Goal: Task Accomplishment & Management: Manage account settings

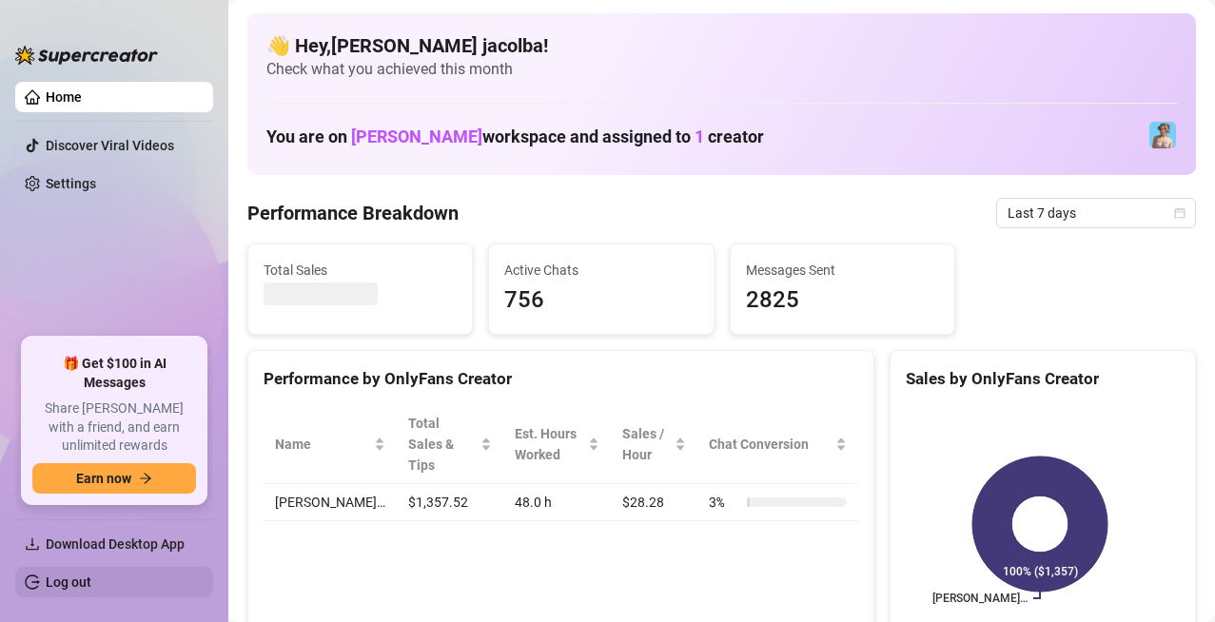
click at [64, 579] on link "Log out" at bounding box center [69, 582] width 46 height 15
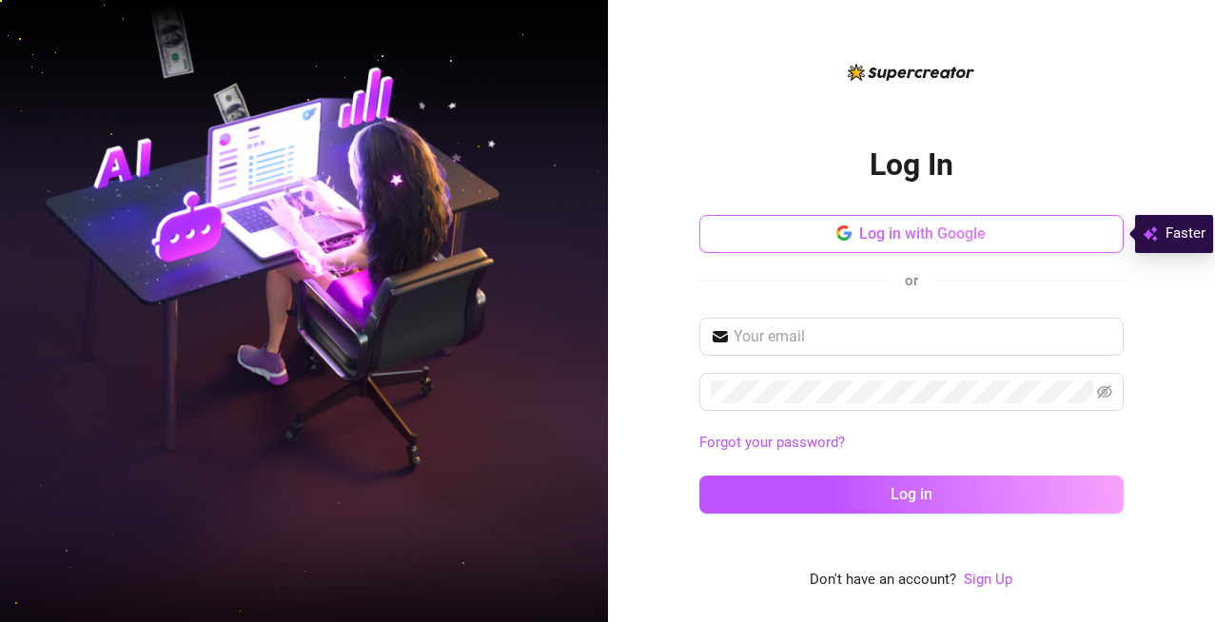
click at [962, 240] on span "Log in with Google" at bounding box center [922, 233] width 127 height 18
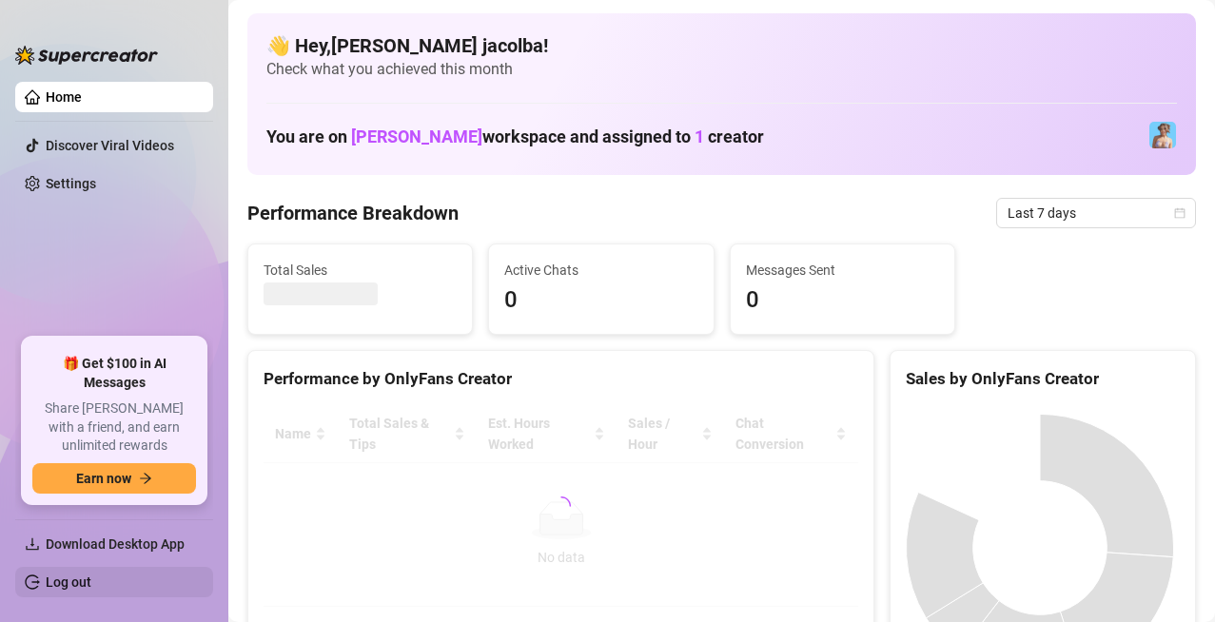
click at [59, 582] on link "Log out" at bounding box center [69, 582] width 46 height 15
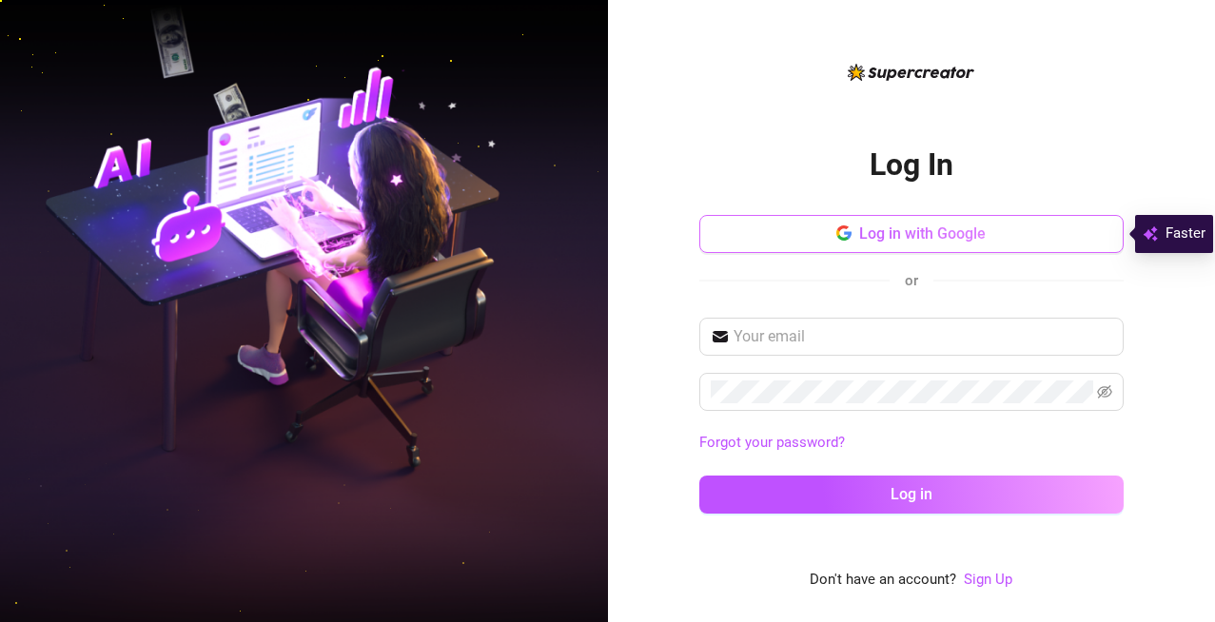
click at [963, 237] on span "Log in with Google" at bounding box center [922, 233] width 127 height 18
